Goal: Manage account settings

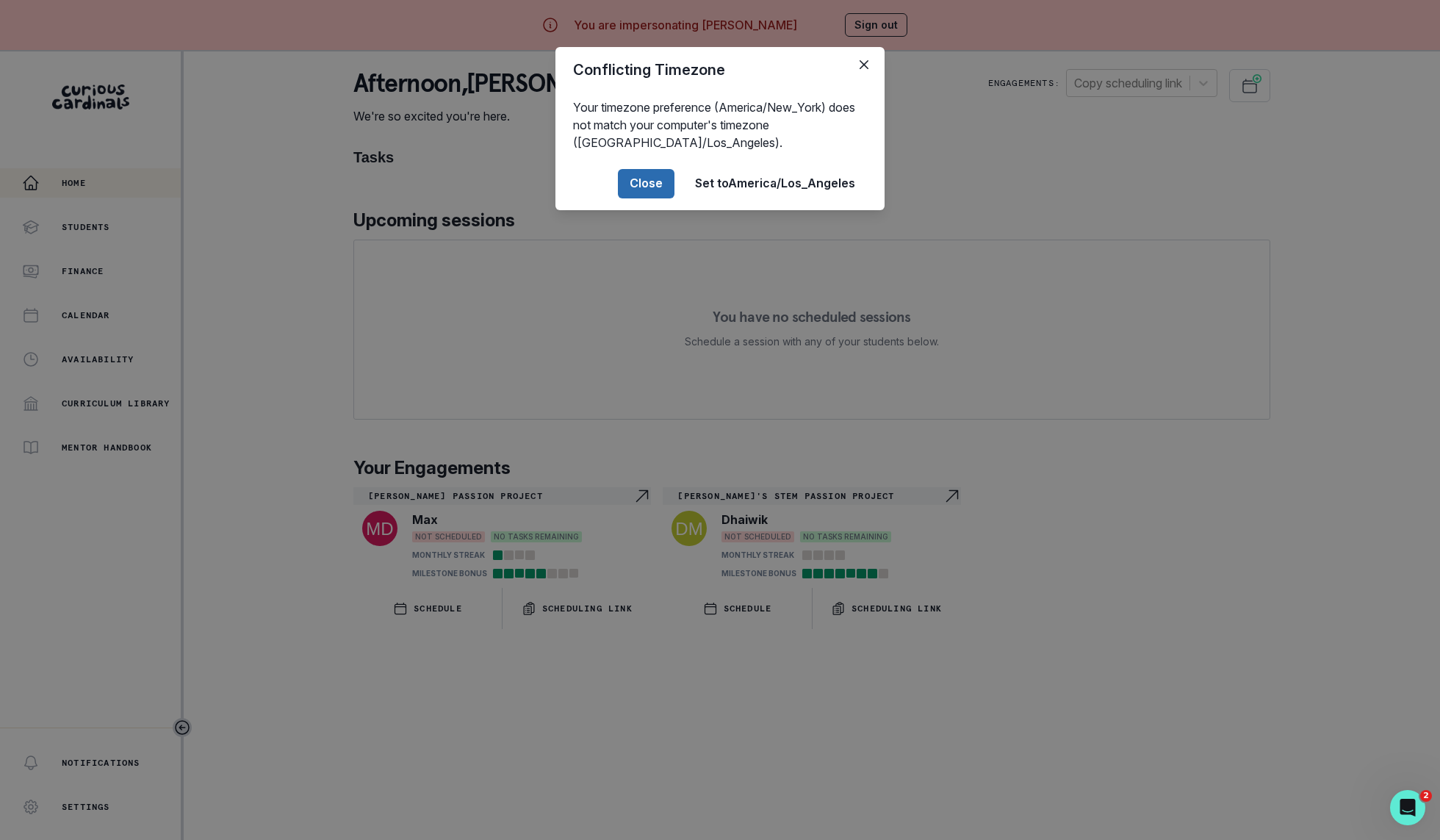
click at [651, 197] on button "Close" at bounding box center [646, 184] width 57 height 30
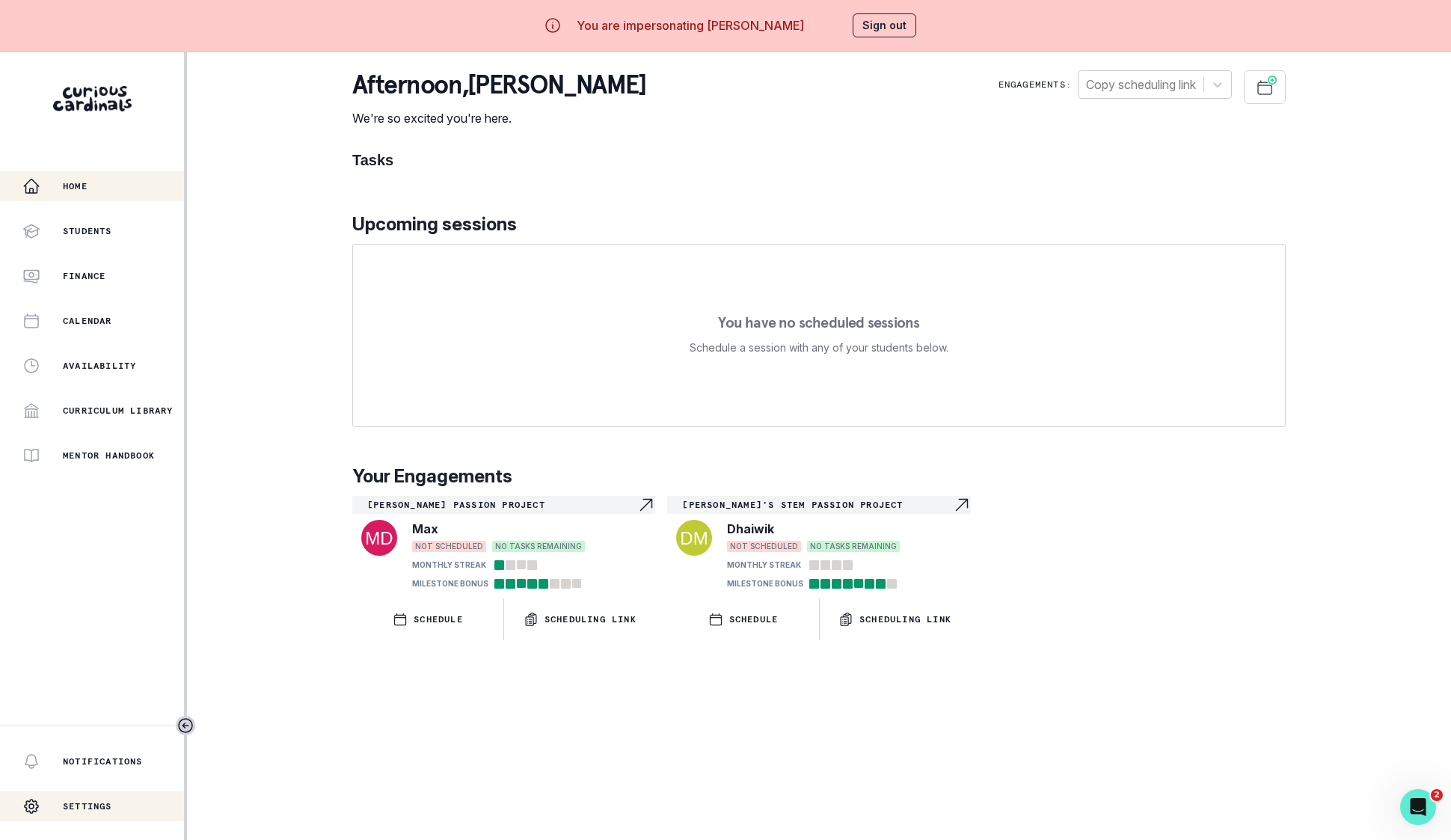
click at [66, 812] on p "Settings" at bounding box center [87, 806] width 49 height 12
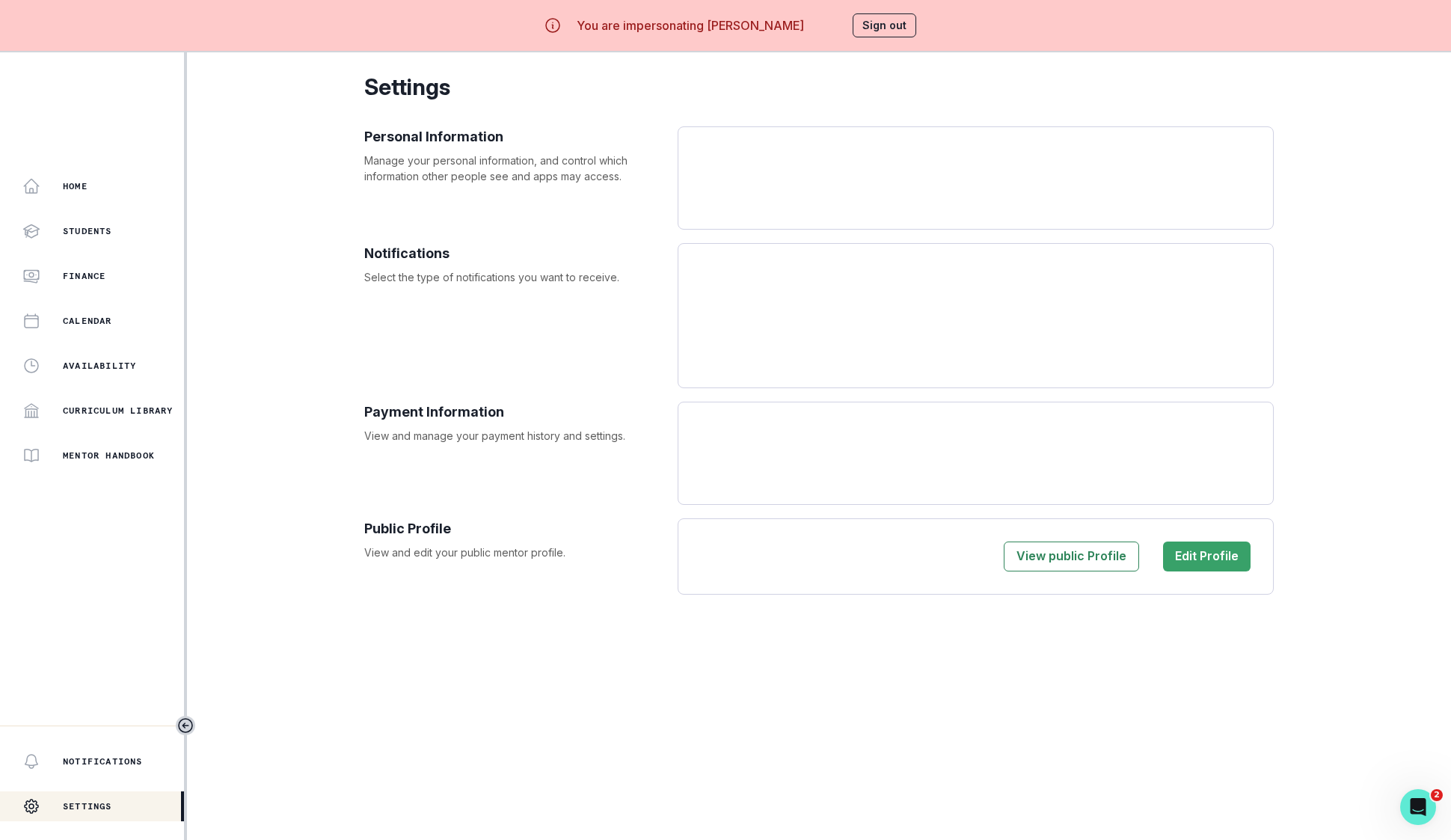
select select "America/New_York"
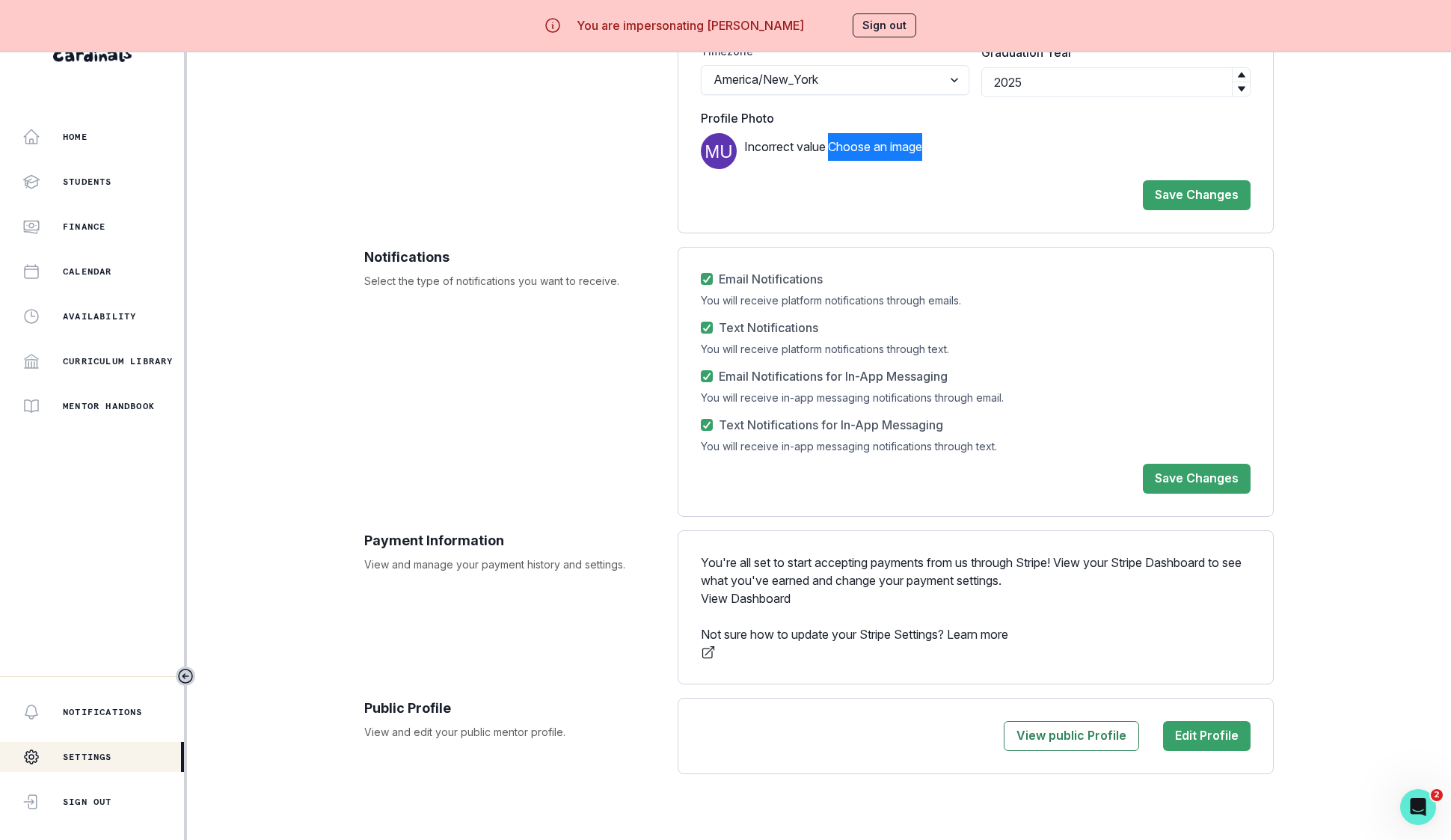
scroll to position [67, 0]
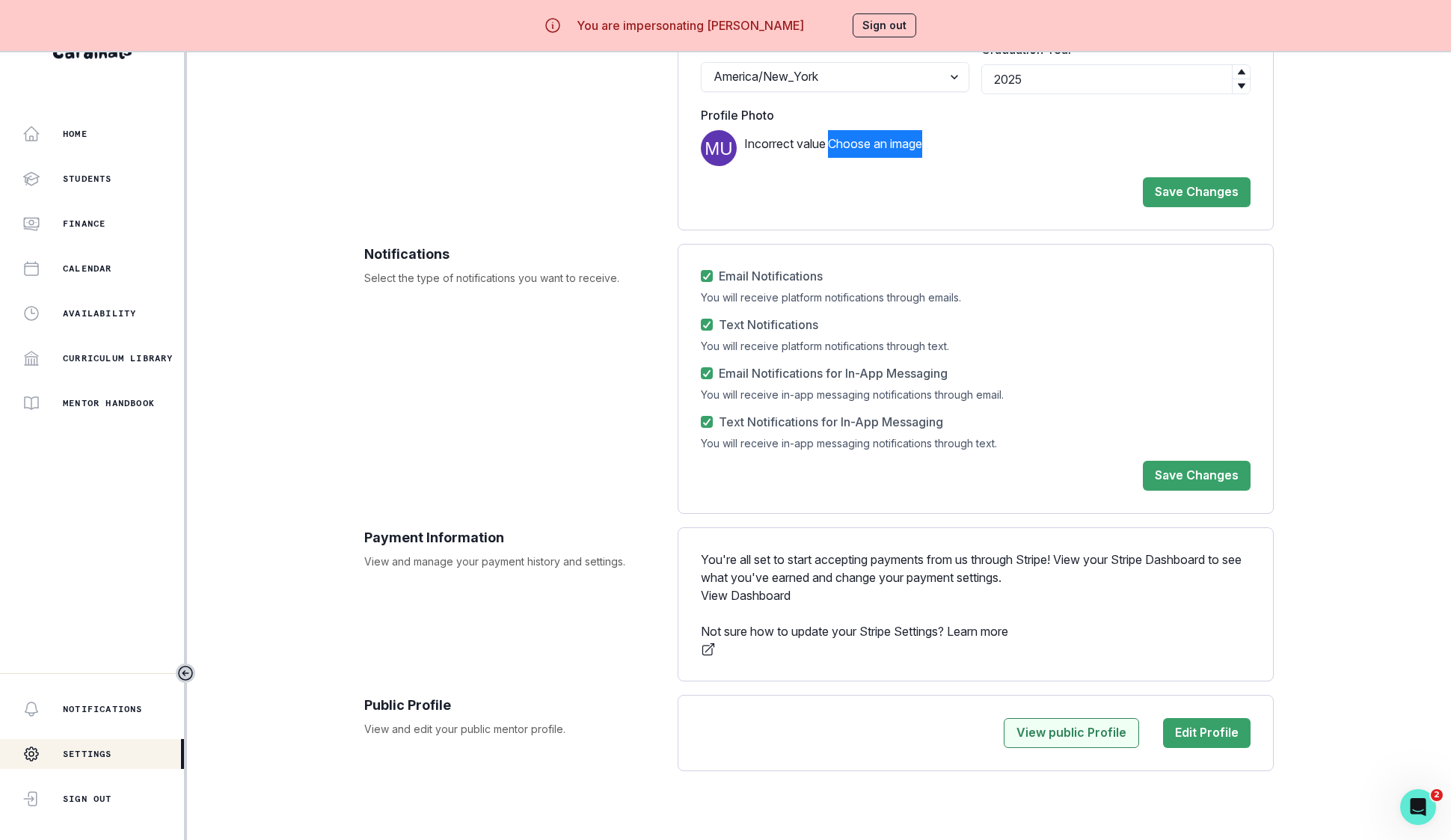
click at [1026, 718] on button "View public Profile" at bounding box center [1071, 732] width 136 height 30
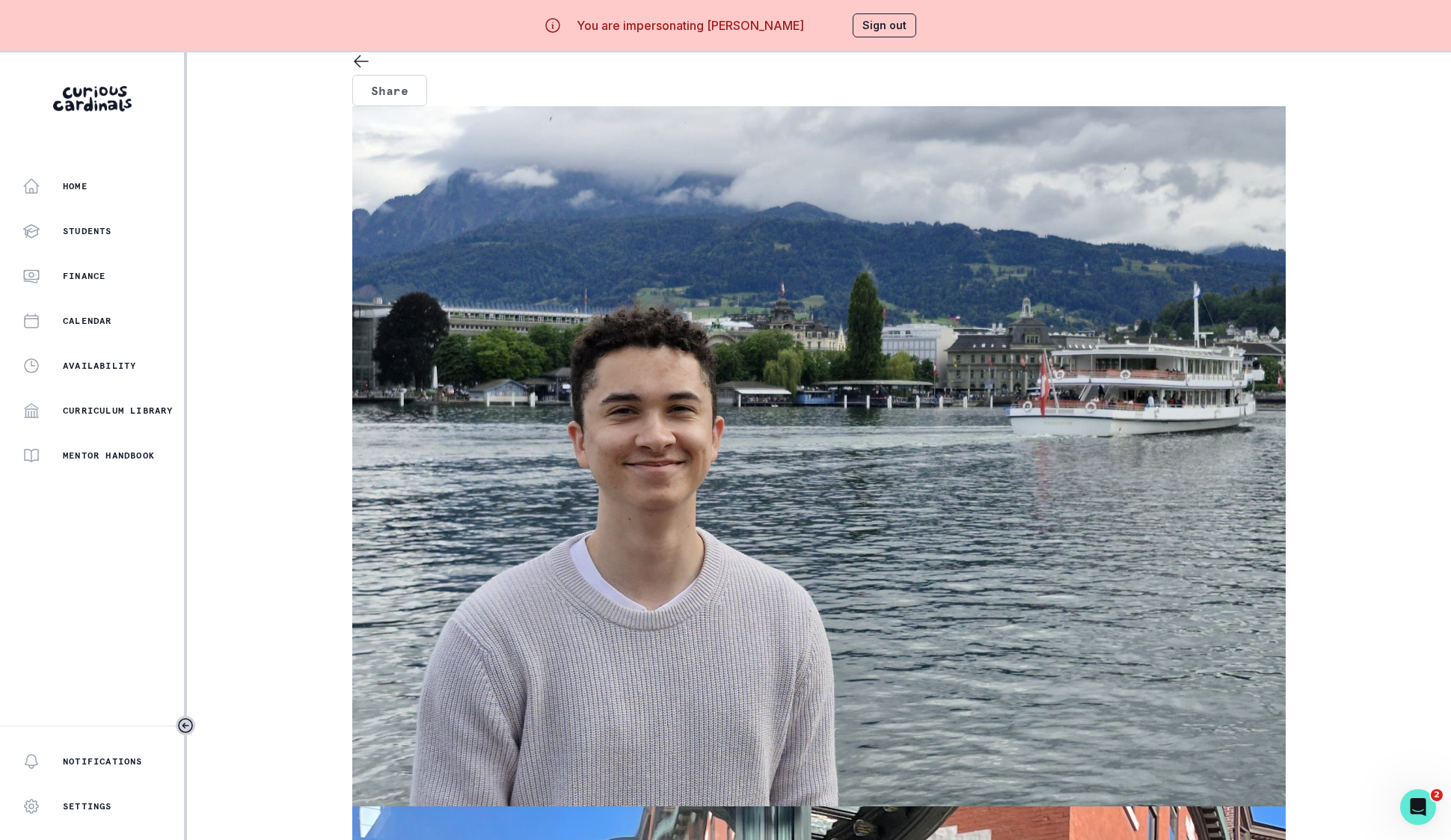
select select "America/New_York"
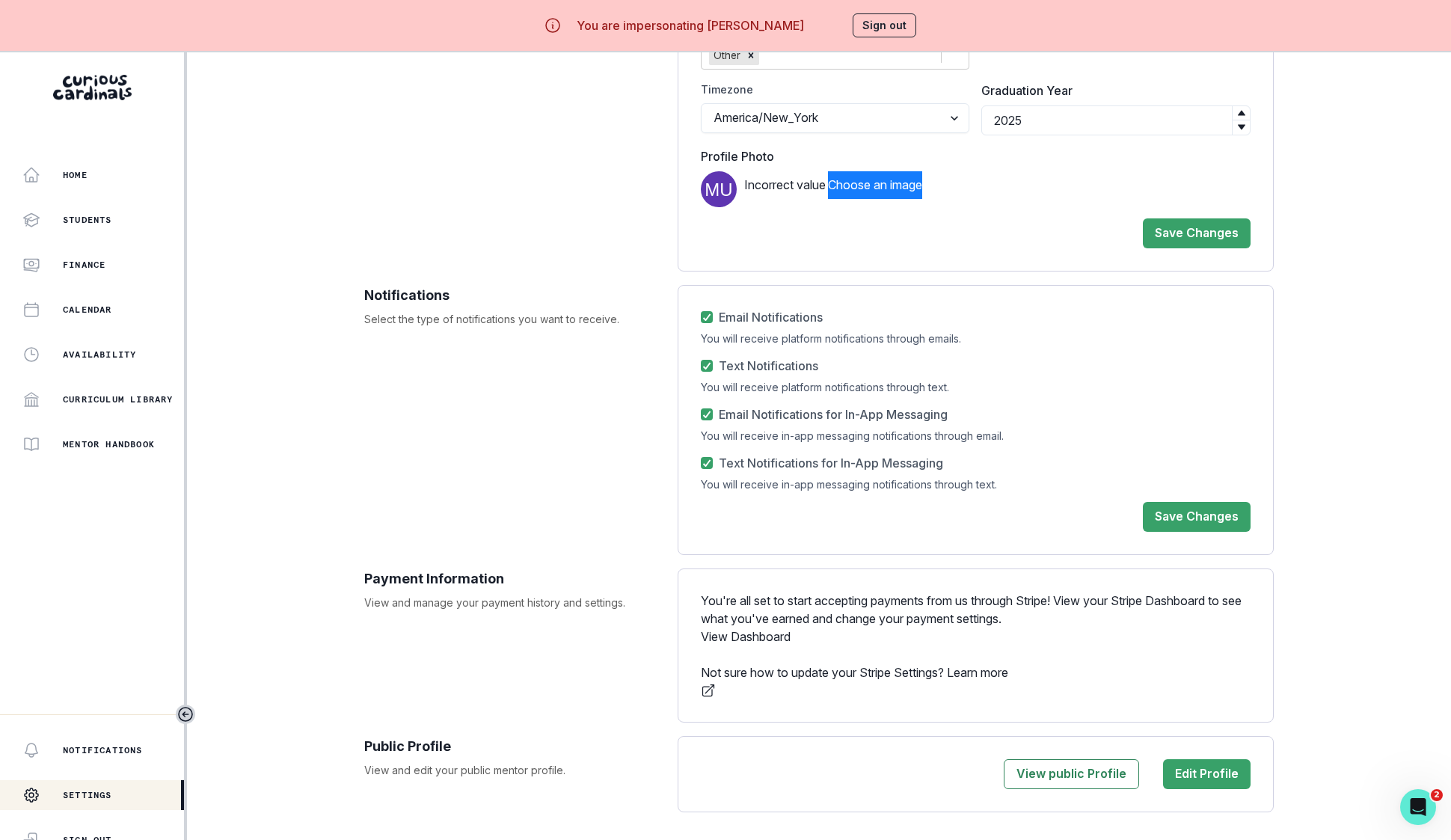
scroll to position [67, 0]
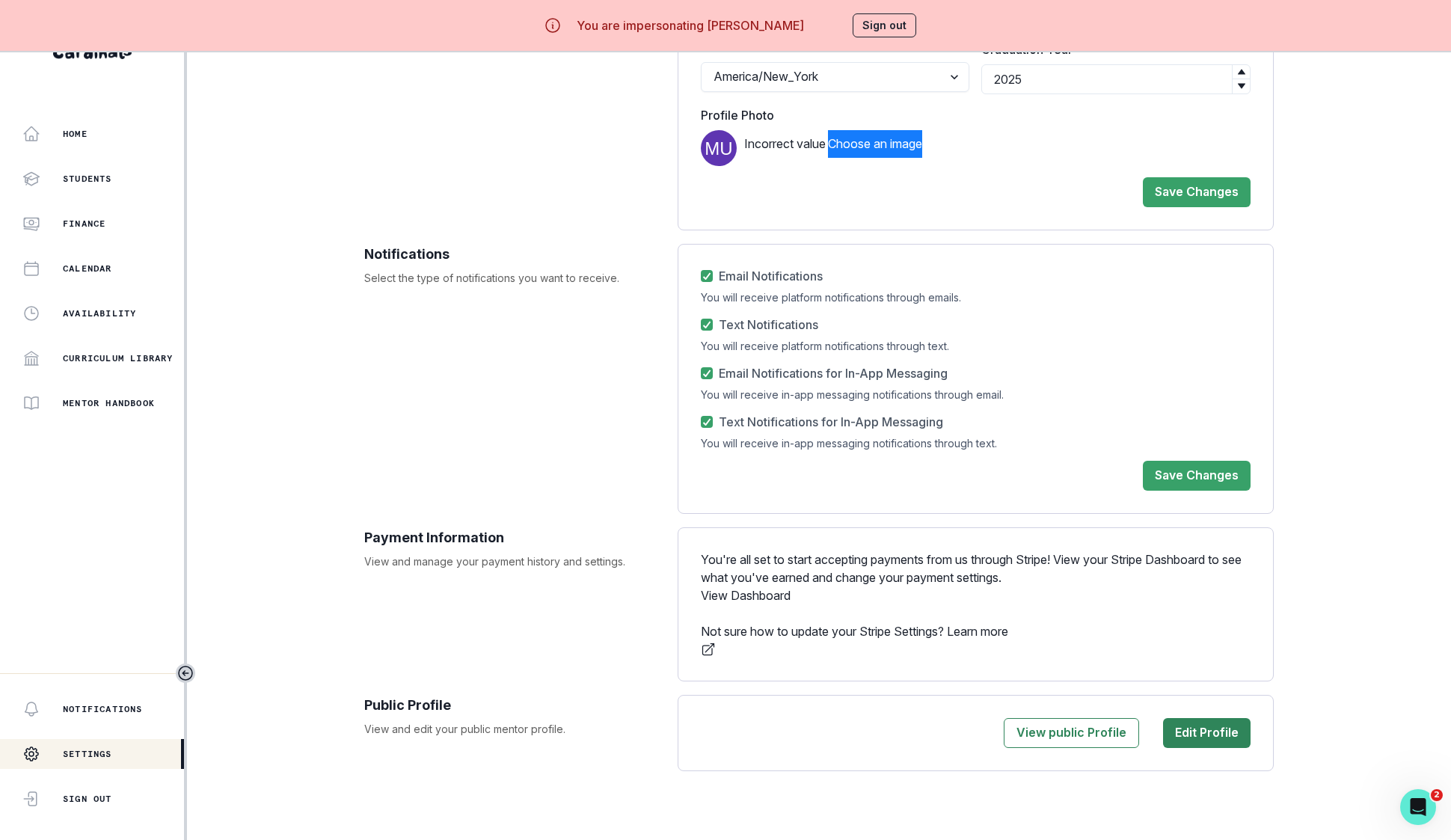
click at [1231, 718] on button "Edit Profile" at bounding box center [1206, 732] width 87 height 30
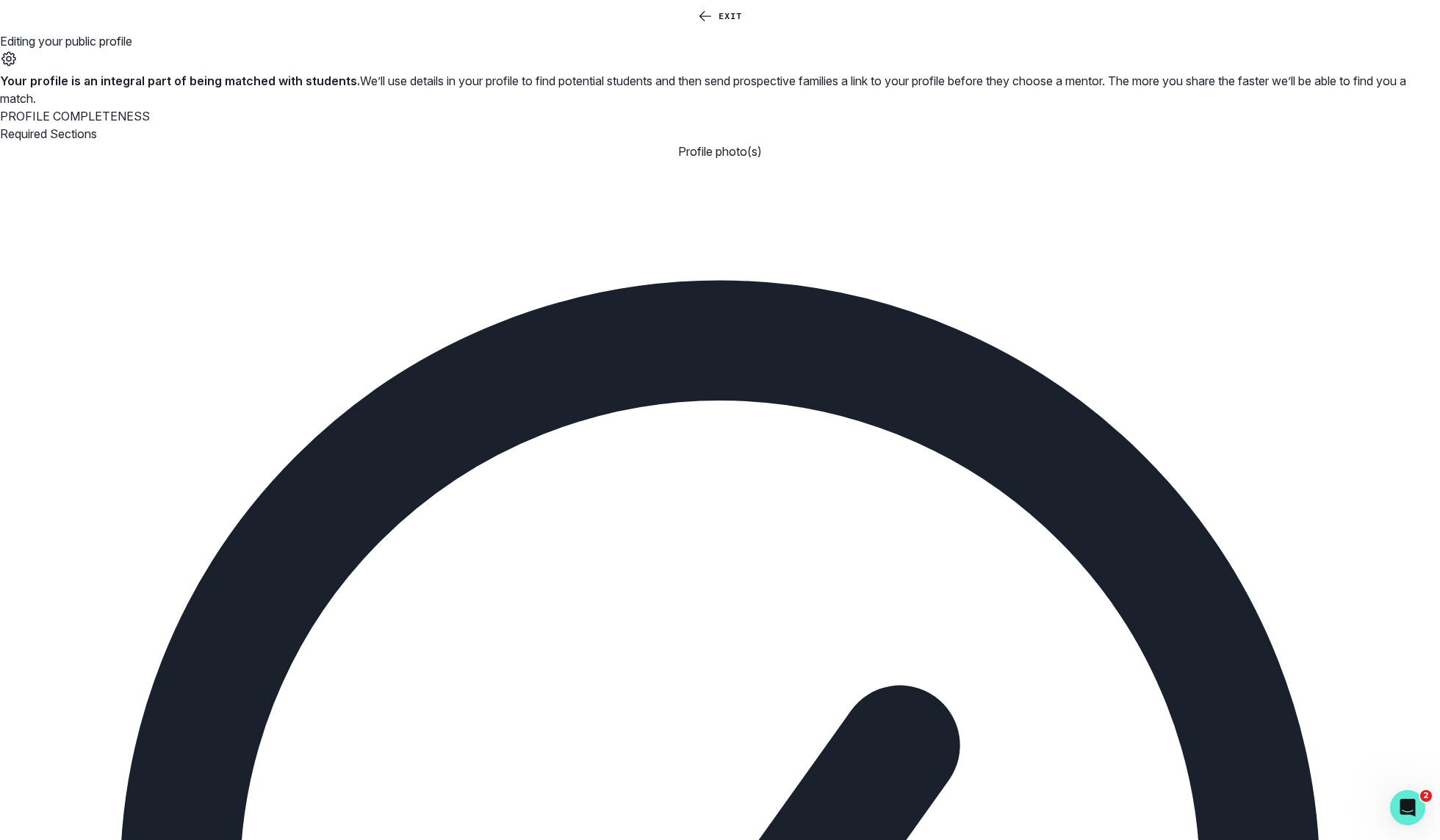
drag, startPoint x: 1426, startPoint y: 48, endPoint x: 1410, endPoint y: 51, distance: 16.3
click at [1426, 49] on div "Exit Editing your public profile" at bounding box center [720, 36] width 1440 height 72
click at [18, 50] on icon "Visibility settings" at bounding box center [9, 59] width 18 height 18
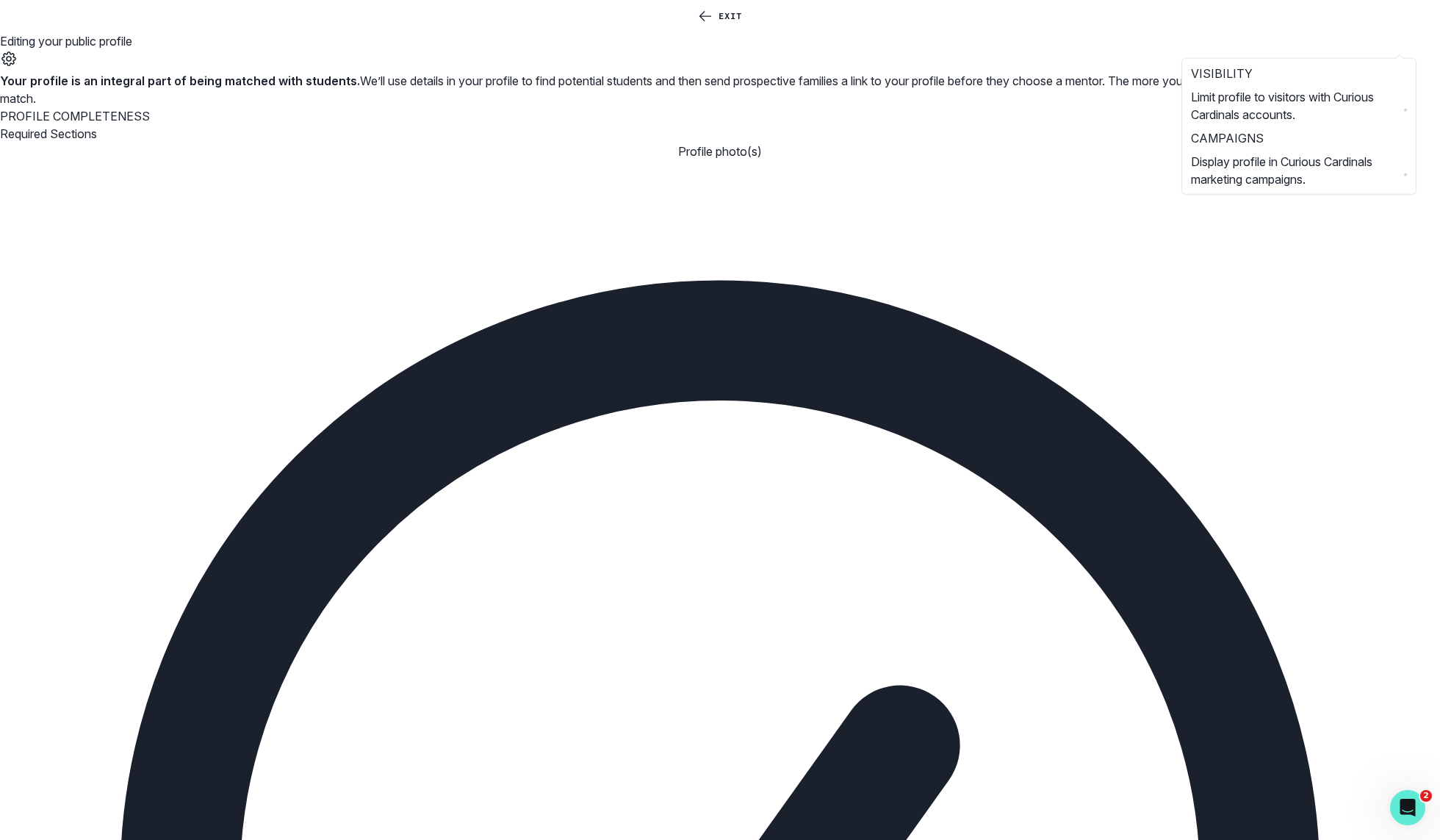
click at [18, 50] on icon "Visibility settings" at bounding box center [9, 59] width 18 height 18
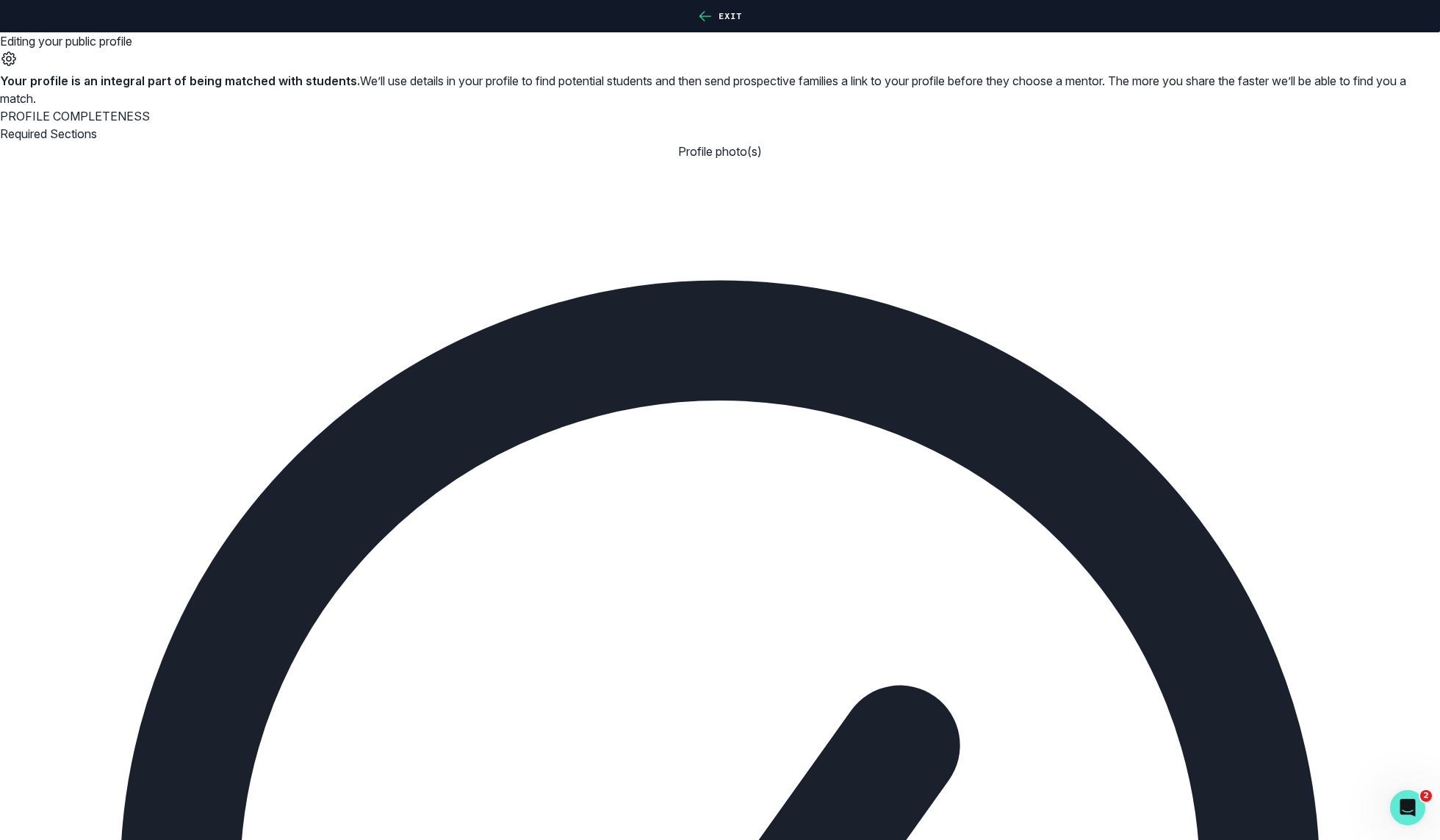
click at [698, 23] on icon "button" at bounding box center [705, 16] width 14 height 14
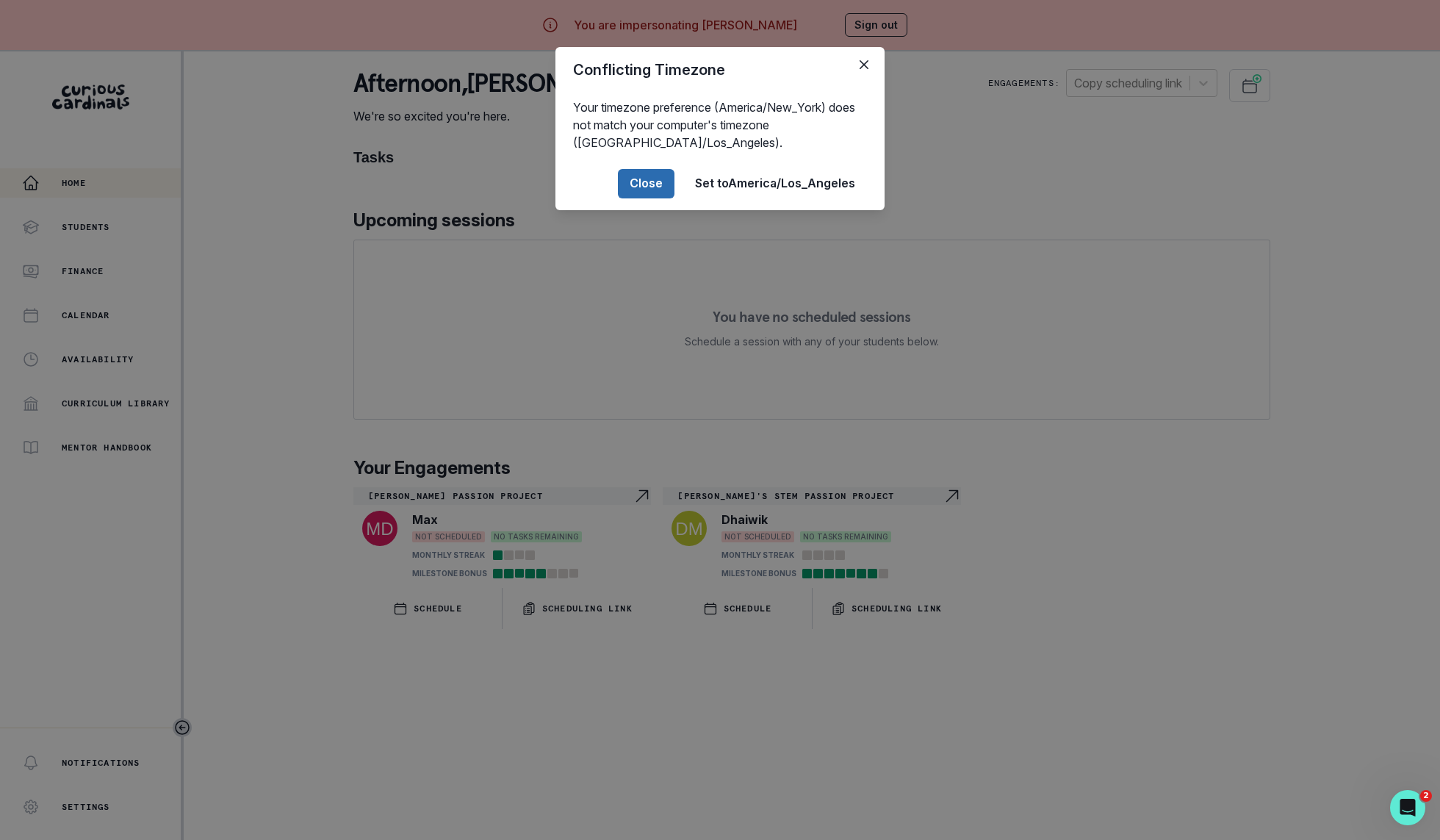
click at [635, 179] on button "Close" at bounding box center [646, 184] width 57 height 30
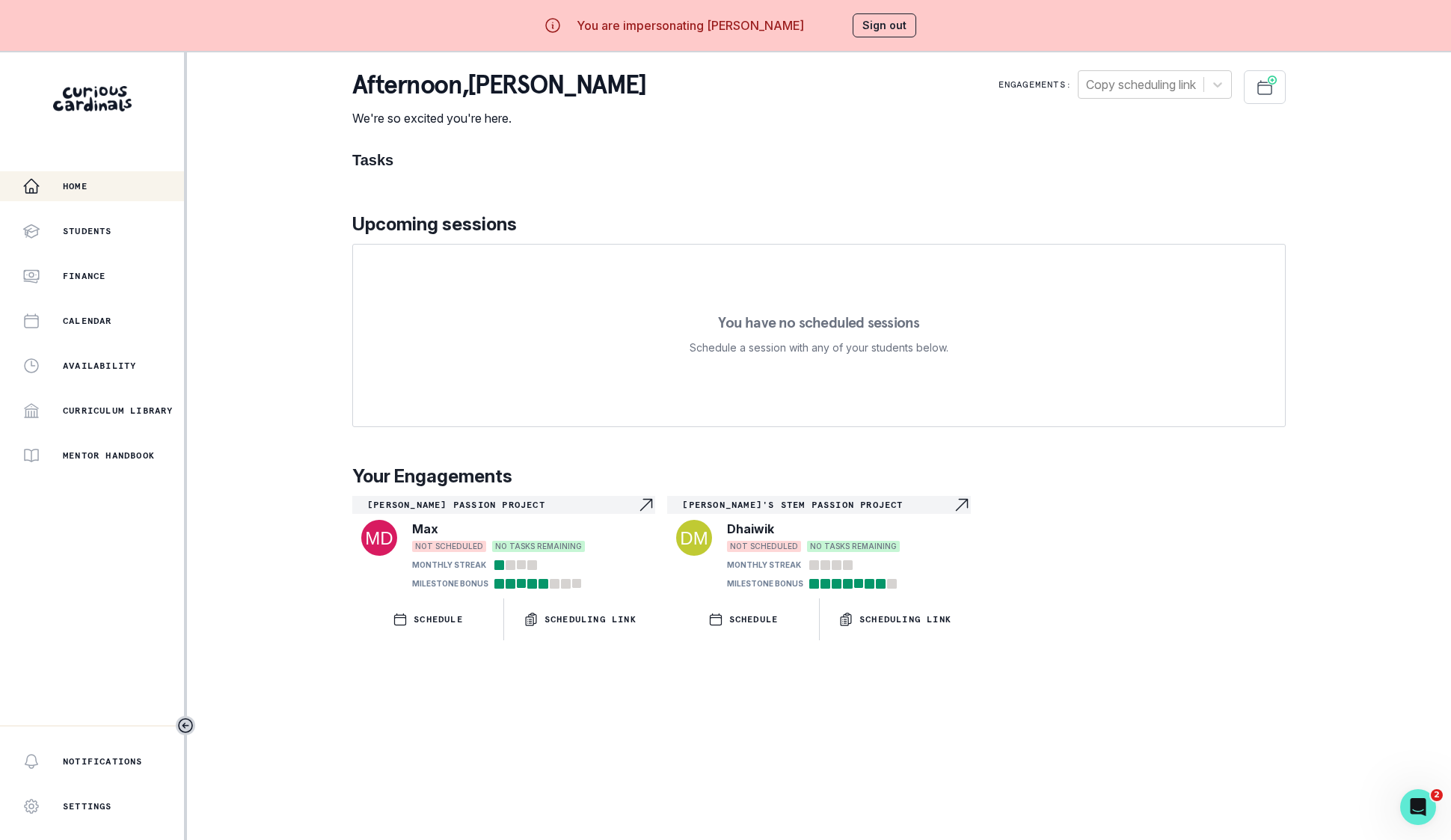
click at [705, 131] on div "afternoon , [PERSON_NAME] We're so excited you're here. Engagements: Copy sched…" at bounding box center [818, 355] width 933 height 570
drag, startPoint x: 944, startPoint y: 17, endPoint x: 878, endPoint y: 34, distance: 68.2
click at [938, 16] on div "You are impersonating [PERSON_NAME] Sign out" at bounding box center [725, 25] width 425 height 36
click at [864, 38] on div "You are impersonating [PERSON_NAME] Sign out" at bounding box center [725, 25] width 425 height 36
click at [866, 36] on button "Sign out" at bounding box center [884, 24] width 64 height 24
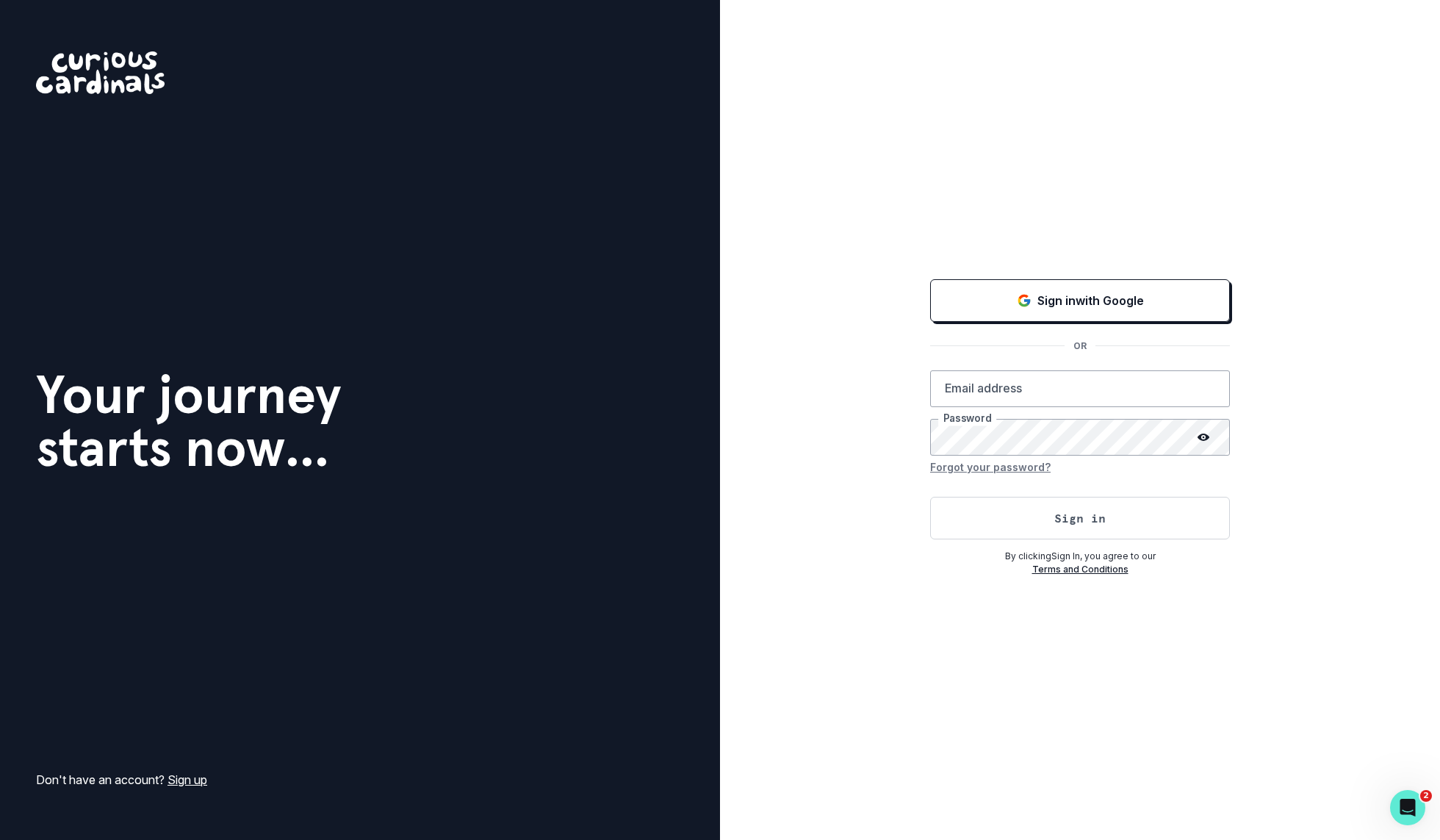
click at [806, 241] on div "Sign in with Google OR Email address Password Forgot your password? Sign in By …" at bounding box center [1081, 420] width 720 height 840
type input "[PERSON_NAME][EMAIL_ADDRESS][DOMAIN_NAME]"
click at [996, 550] on p "By clicking Sign In , you agree to our" at bounding box center [1081, 556] width 300 height 13
click at [996, 534] on button "Sign in" at bounding box center [1081, 517] width 300 height 43
